Goal: Task Accomplishment & Management: Use online tool/utility

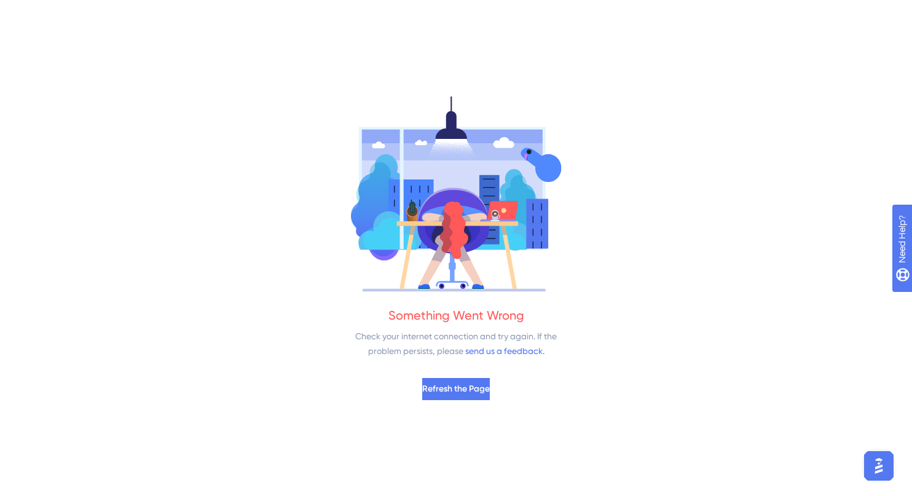
click at [414, 336] on div "Check your internet connection and try again. If the problem persists, please s…" at bounding box center [455, 343] width 215 height 29
click at [472, 390] on span "Refresh the Page" at bounding box center [456, 389] width 68 height 15
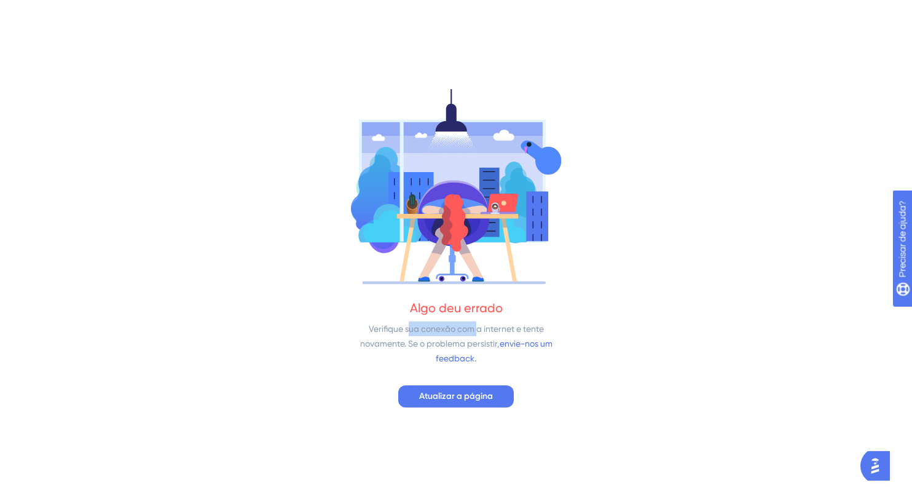
drag, startPoint x: 410, startPoint y: 332, endPoint x: 475, endPoint y: 332, distance: 65.1
click at [475, 332] on font "Verifique sua conexão com a internet e tente novamente. Se o problema persistir," at bounding box center [452, 336] width 184 height 25
click at [433, 339] on font "Verifique sua conexão com a internet e tente novamente. Se o problema persistir," at bounding box center [452, 336] width 184 height 25
drag, startPoint x: 426, startPoint y: 350, endPoint x: 460, endPoint y: 334, distance: 37.4
click at [435, 344] on div "Verifique sua conexão com a internet e tente novamente. Se o problema persistir…" at bounding box center [455, 343] width 215 height 44
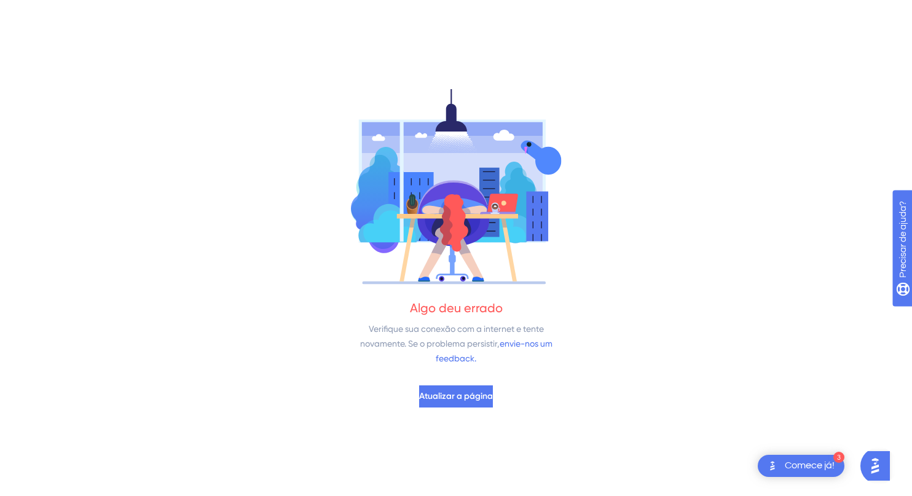
click at [771, 464] on img "Abra a lista de verificação Comece!, módulos restantes: 3" at bounding box center [772, 465] width 15 height 15
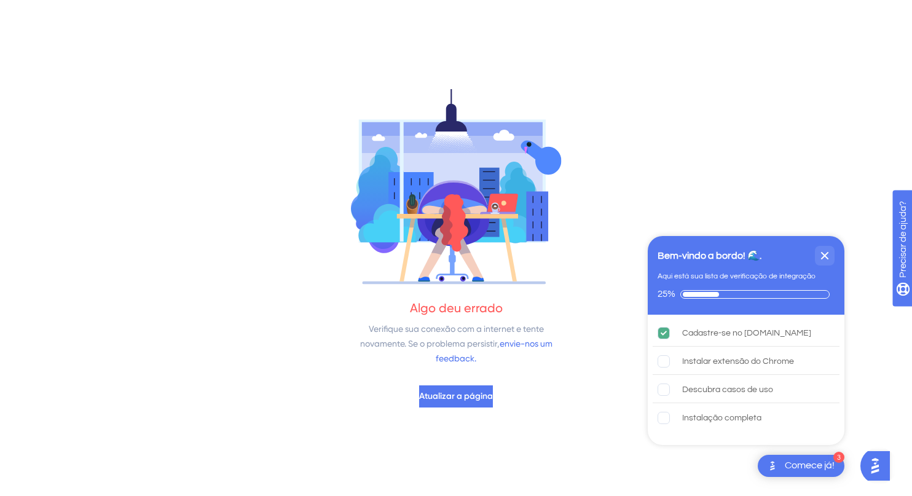
drag, startPoint x: 721, startPoint y: 296, endPoint x: 758, endPoint y: 293, distance: 37.1
click at [758, 293] on div "Progresso da lista de verificação: 25%" at bounding box center [754, 294] width 149 height 9
click at [824, 260] on icon "Fechar lista de verificação" at bounding box center [824, 255] width 15 height 15
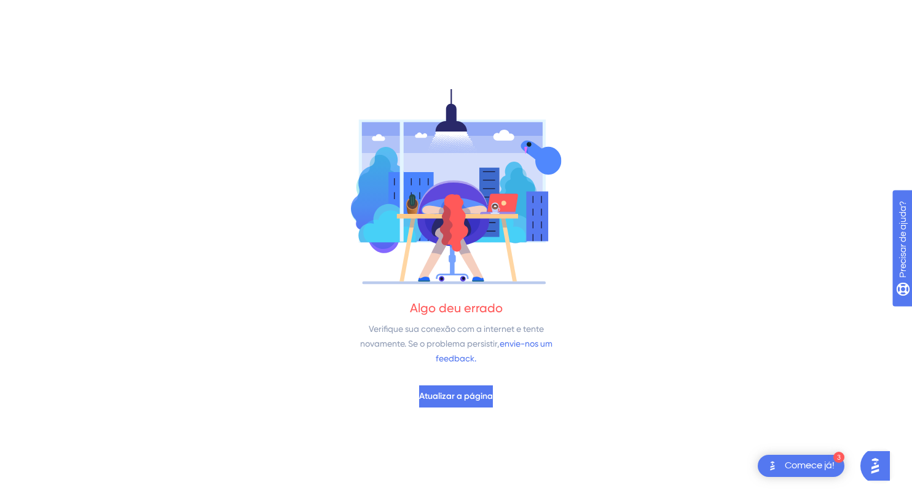
click at [875, 470] on img "Abra o iniciador do assistente de IA" at bounding box center [875, 466] width 22 height 22
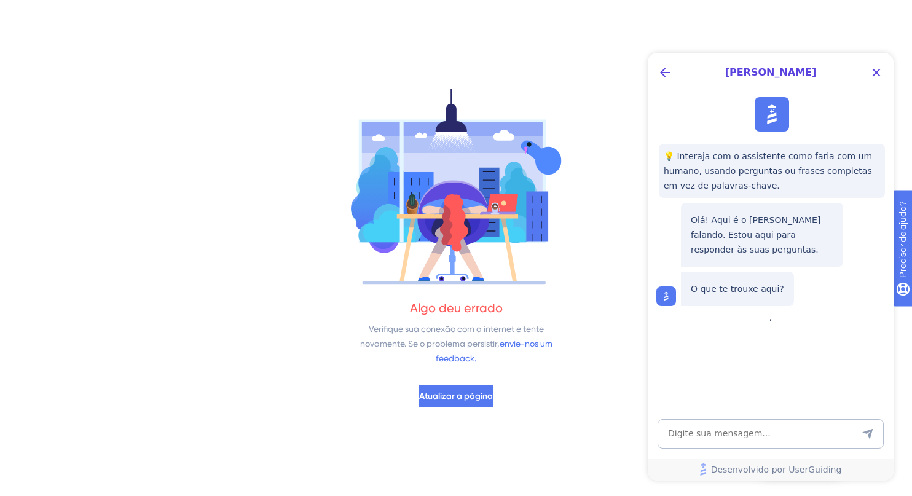
click at [548, 422] on div "Algo deu errado Verifique sua conexão com a internet e tente novamente. Se o pr…" at bounding box center [456, 248] width 912 height 496
click at [564, 386] on div "Algo deu errado Verifique sua conexão com a internet e tente novamente. Se o pr…" at bounding box center [456, 248] width 912 height 496
click at [882, 68] on icon "Botão Fechar" at bounding box center [876, 72] width 15 height 15
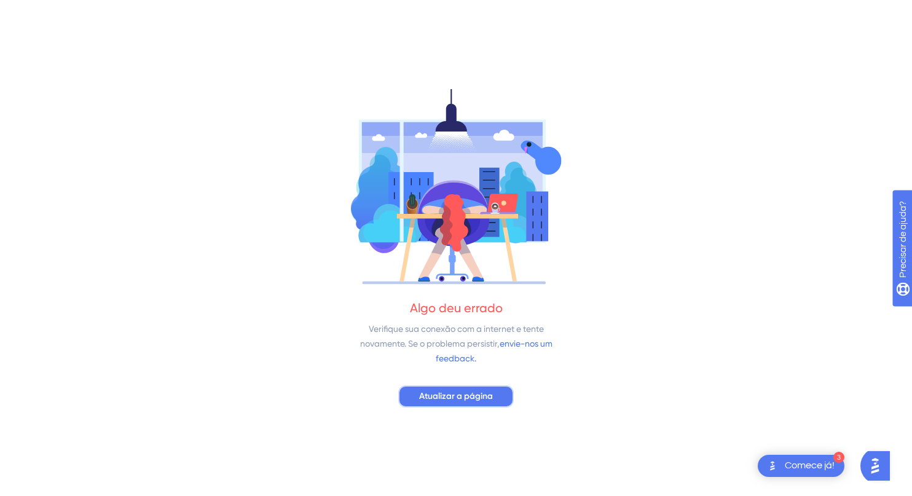
click at [444, 401] on font "Atualizar a página" at bounding box center [456, 396] width 74 height 10
